Goal: Information Seeking & Learning: Learn about a topic

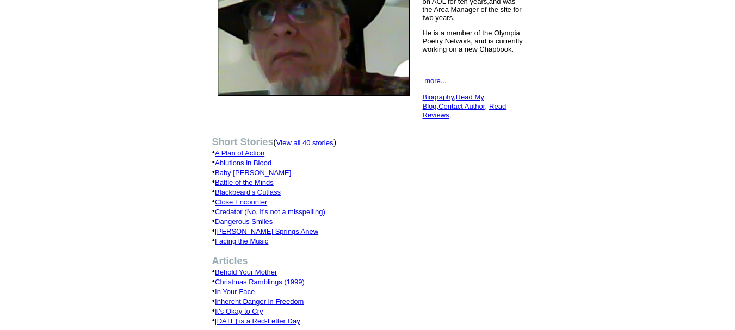
scroll to position [163, 0]
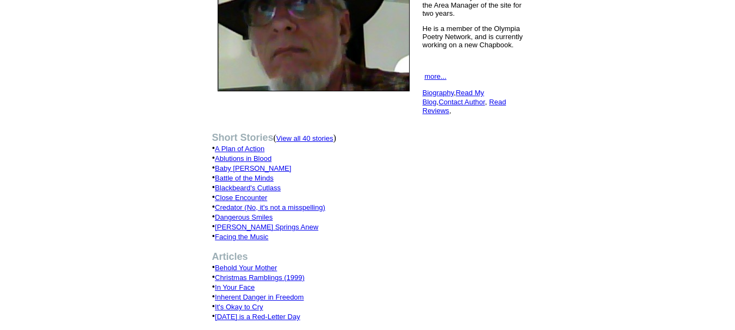
click at [235, 164] on link "Baby [PERSON_NAME]" at bounding box center [253, 168] width 76 height 8
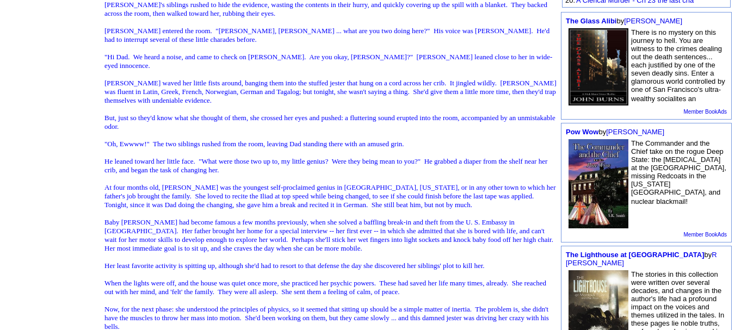
scroll to position [381, 0]
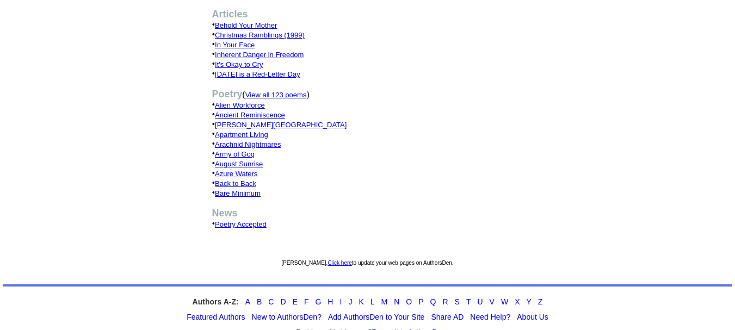
scroll to position [430, 0]
